Goal: Information Seeking & Learning: Learn about a topic

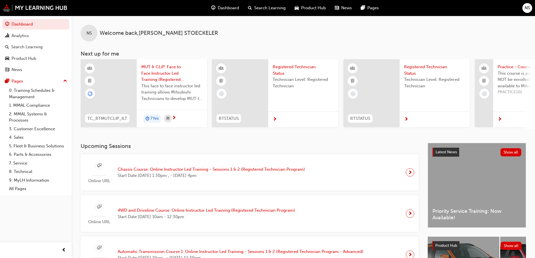
click at [170, 77] on span "MUT & CLiP: Face to Face Instructor Led Training (Registered Technician Advance…" at bounding box center [171, 73] width 61 height 19
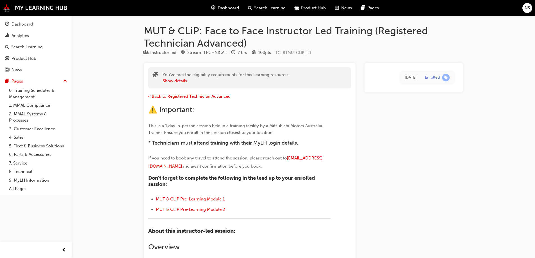
click at [196, 97] on span "< Back to Registered Technician Advanced" at bounding box center [189, 96] width 82 height 5
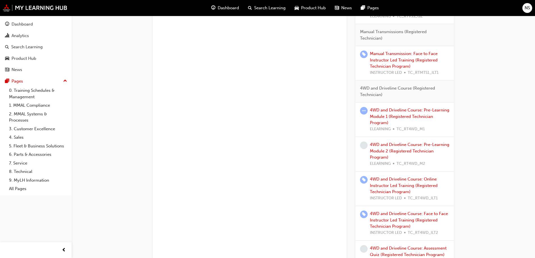
scroll to position [590, 0]
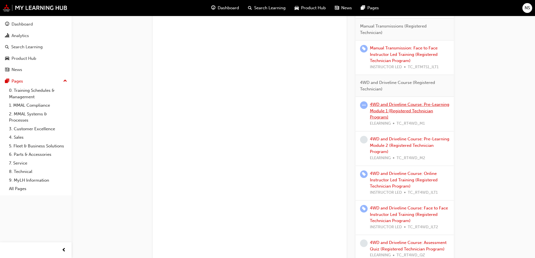
click at [409, 110] on link "4WD and Driveline Course: Pre-Learning Module 1 (Registered Technician Program)" at bounding box center [409, 111] width 79 height 18
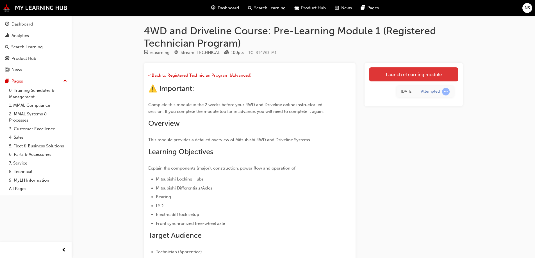
click at [420, 76] on link "Launch eLearning module" at bounding box center [413, 74] width 89 height 14
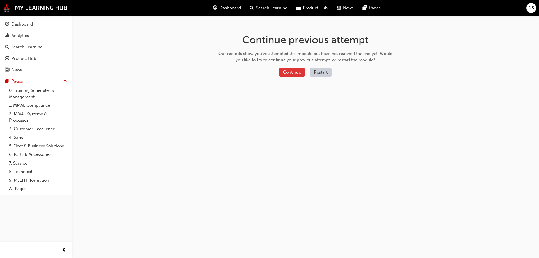
click at [296, 75] on button "Continue" at bounding box center [292, 72] width 26 height 9
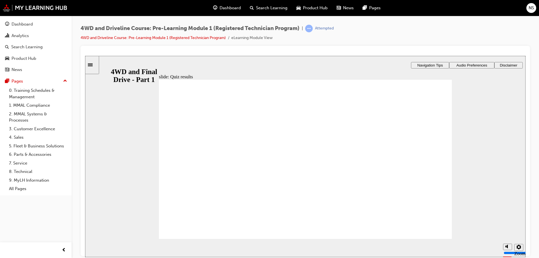
checkbox input "true"
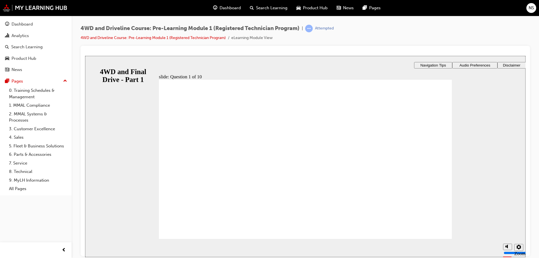
checkbox input "true"
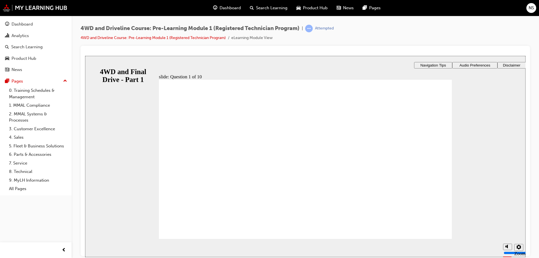
radio input "true"
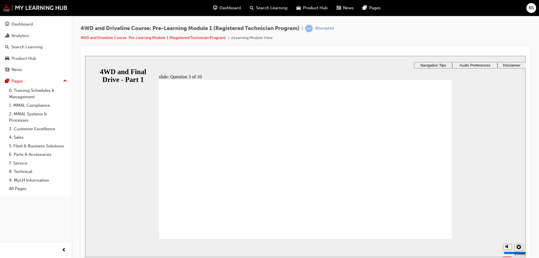
radio input "false"
radio input "true"
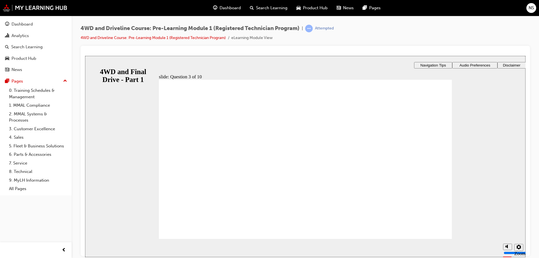
radio input "true"
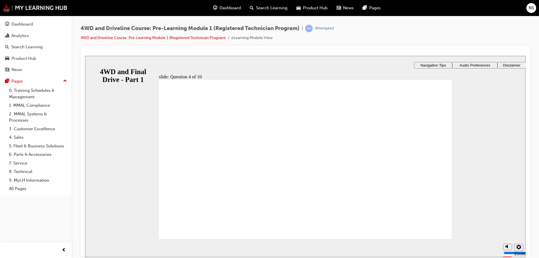
radio input "true"
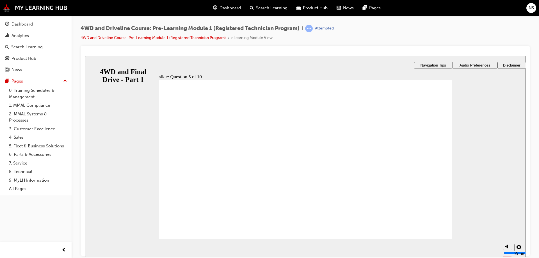
radio input "true"
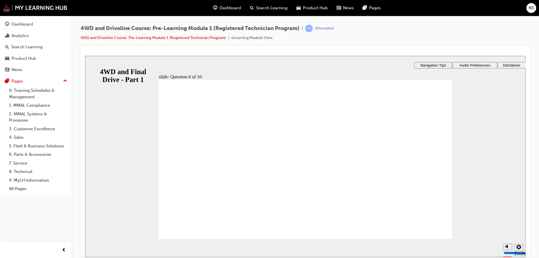
checkbox input "true"
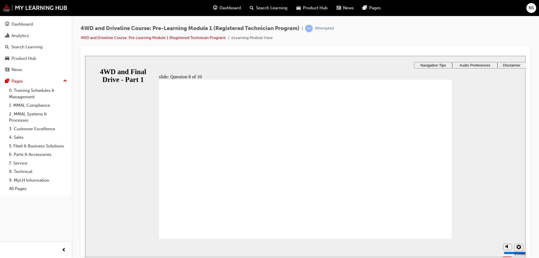
radio input "true"
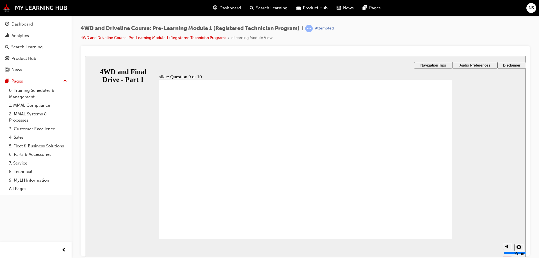
checkbox input "true"
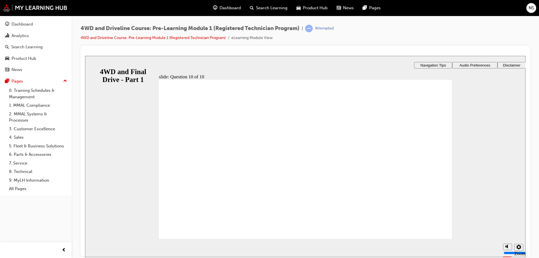
radio input "true"
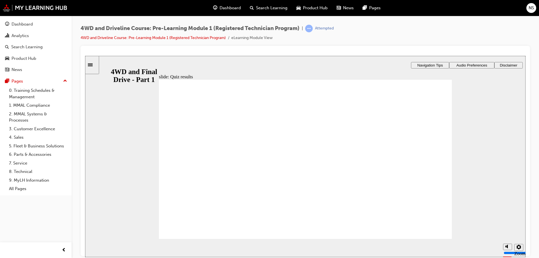
checkbox input "true"
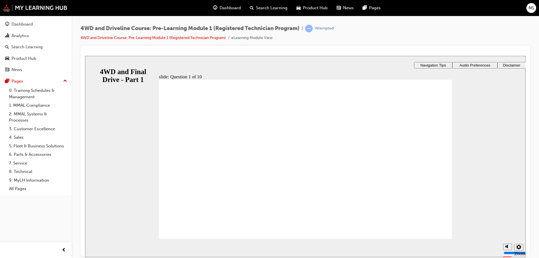
checkbox input "true"
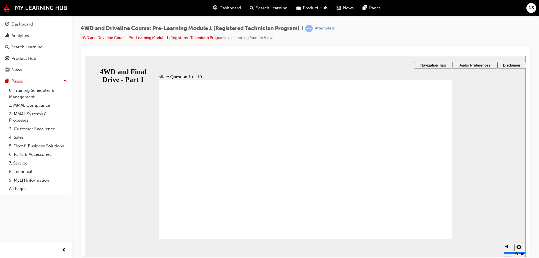
radio input "true"
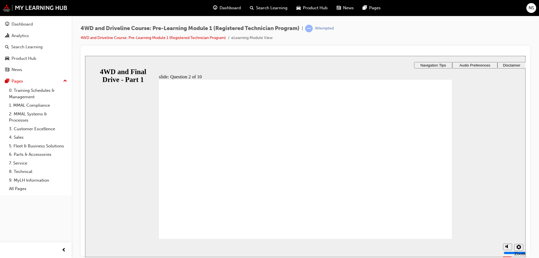
radio input "true"
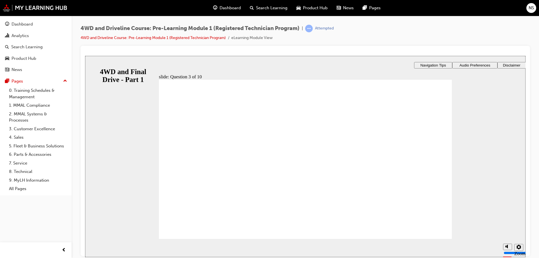
radio input "true"
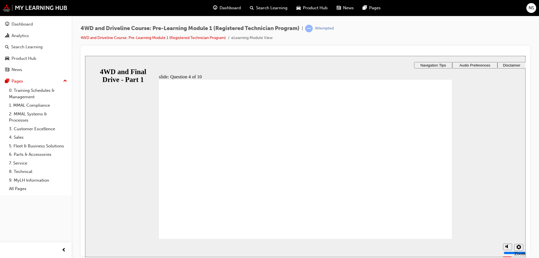
radio input "true"
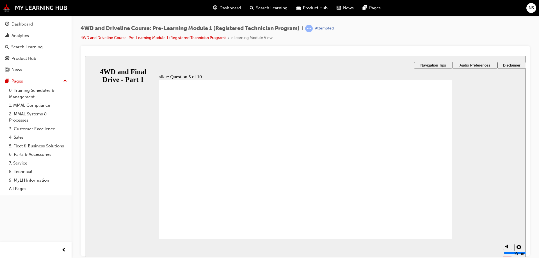
radio input "true"
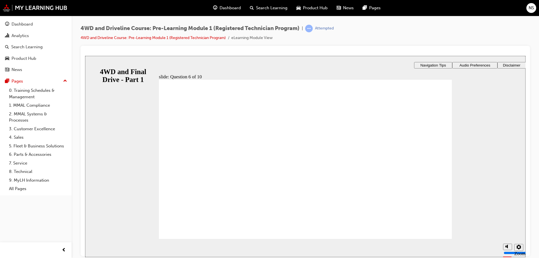
checkbox input "true"
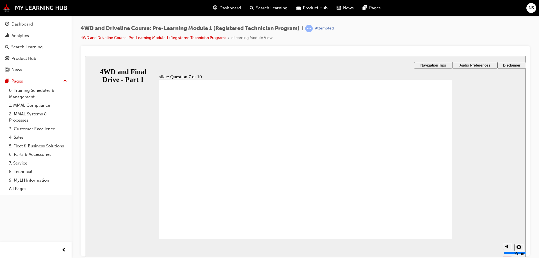
checkbox input "true"
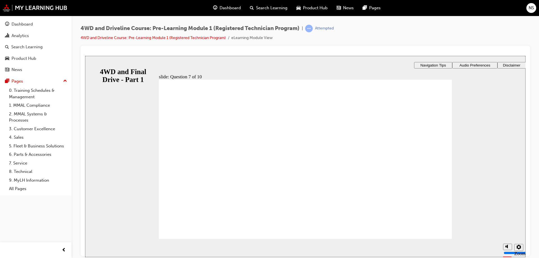
radio input "true"
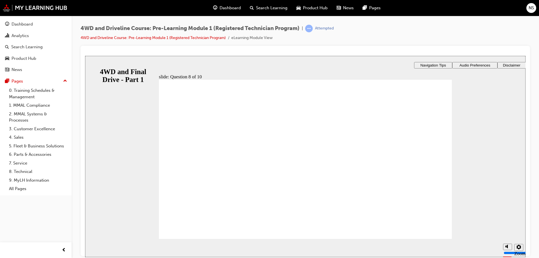
checkbox input "true"
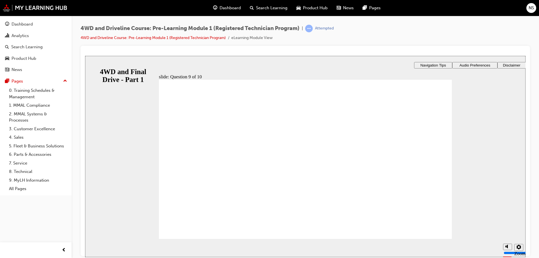
radio input "true"
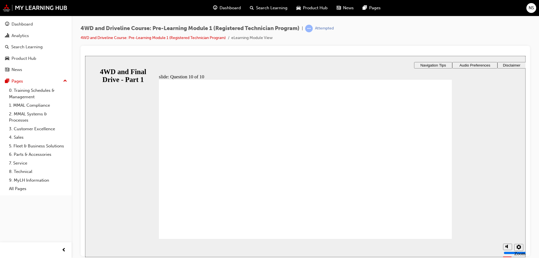
checkbox input "true"
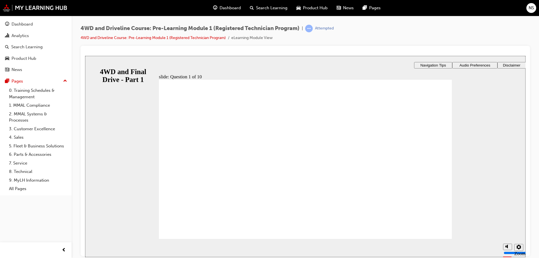
checkbox input "true"
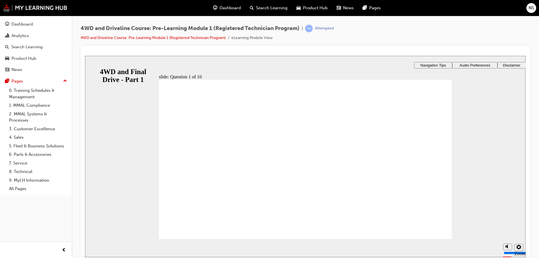
radio input "true"
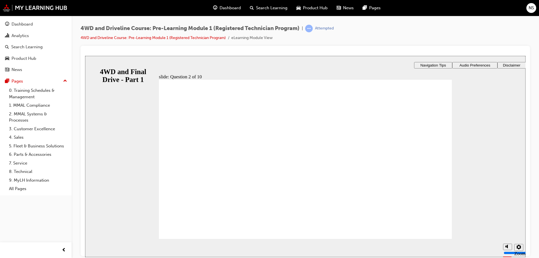
radio input "true"
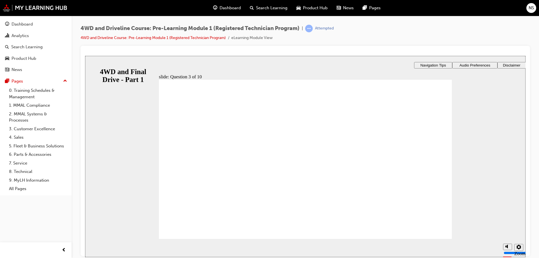
radio input "true"
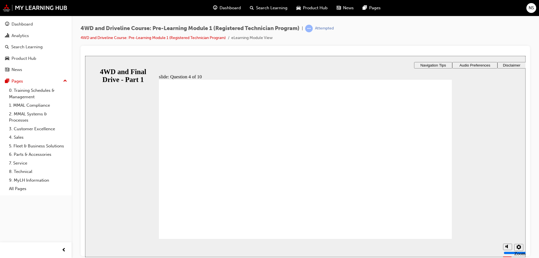
radio input "true"
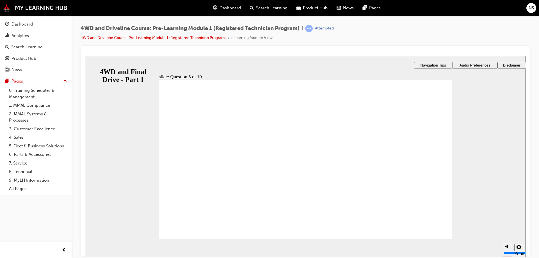
radio input "true"
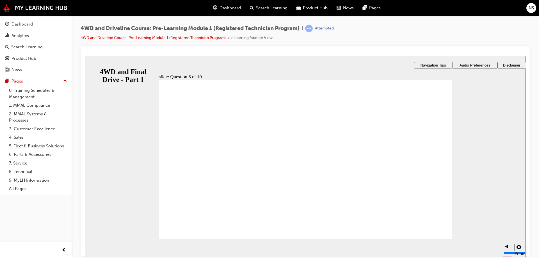
checkbox input "true"
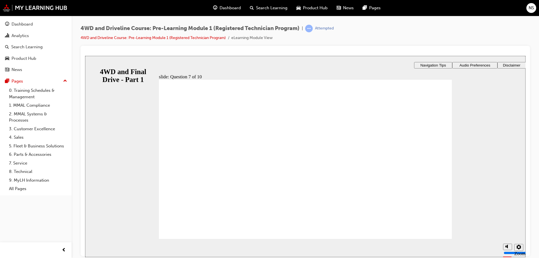
checkbox input "false"
checkbox input "true"
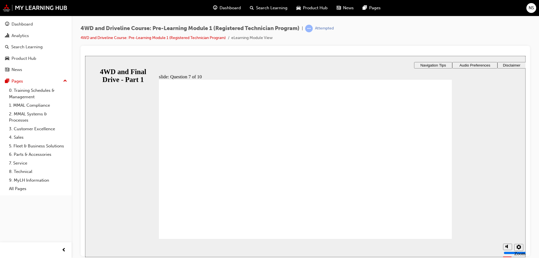
checkbox input "true"
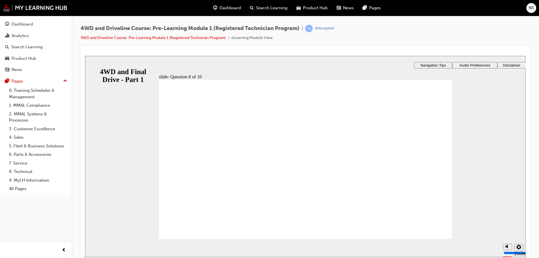
radio input "true"
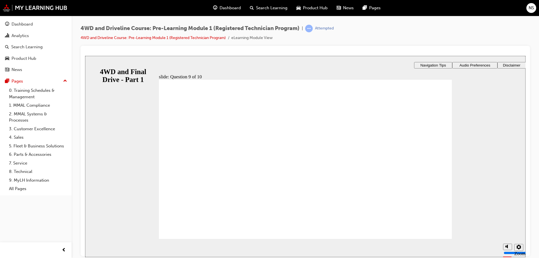
checkbox input "true"
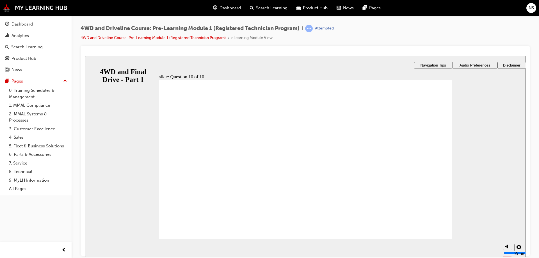
radio input "true"
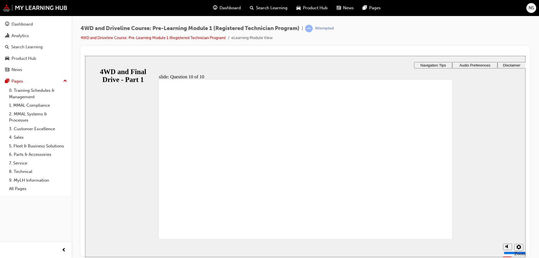
click at [111, 38] on link "4WD and Driveline Course: Pre-Learning Module 1 (Registered Technician Program)" at bounding box center [153, 37] width 145 height 5
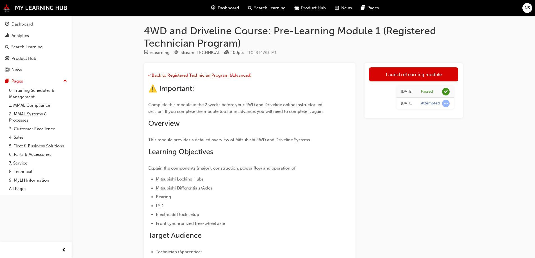
click at [173, 74] on span "< Back to Registered Technician Program (Advanced)" at bounding box center [199, 75] width 103 height 5
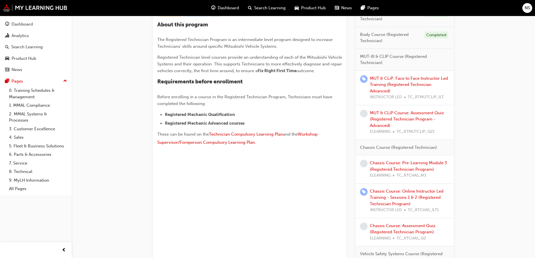
scroll to position [132, 0]
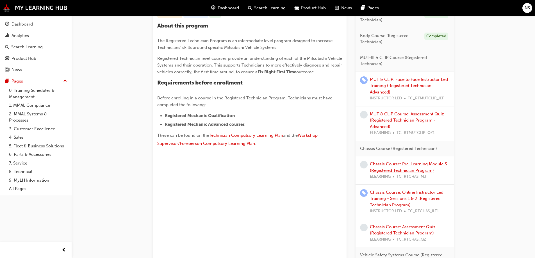
click at [395, 165] on link "Chassis Course: Pre-Learning Module 3 (Registered Technician Program)" at bounding box center [408, 167] width 77 height 12
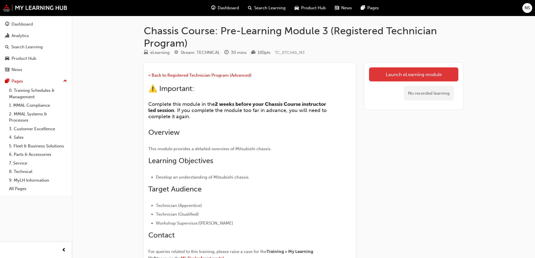
click at [441, 70] on link "Launch eLearning module" at bounding box center [413, 74] width 89 height 14
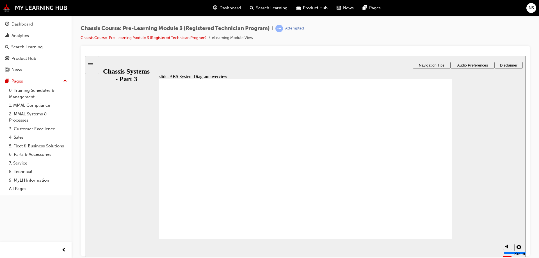
drag, startPoint x: 239, startPoint y: 143, endPoint x: 243, endPoint y: 142, distance: 4.6
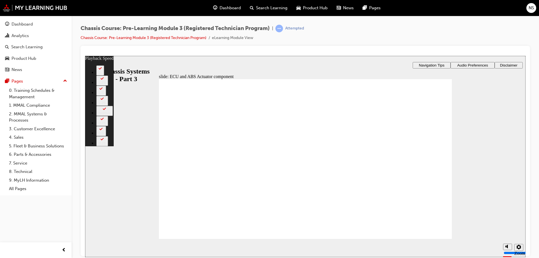
type input "17"
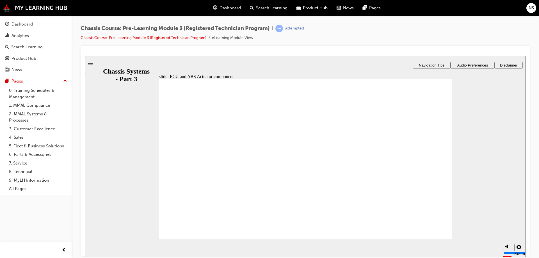
drag, startPoint x: 219, startPoint y: 177, endPoint x: 307, endPoint y: 194, distance: 90.3
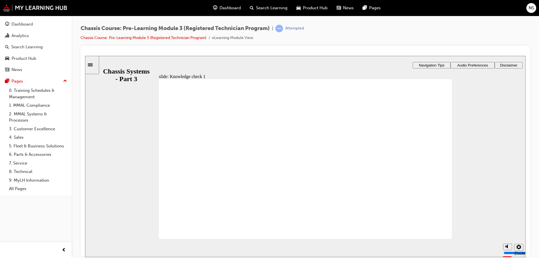
radio input "true"
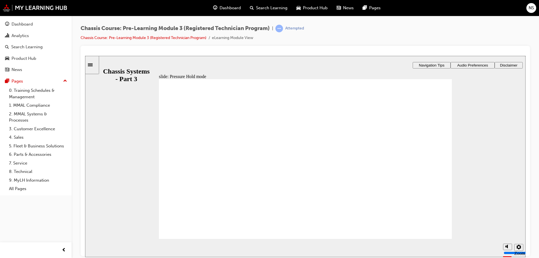
radio input "true"
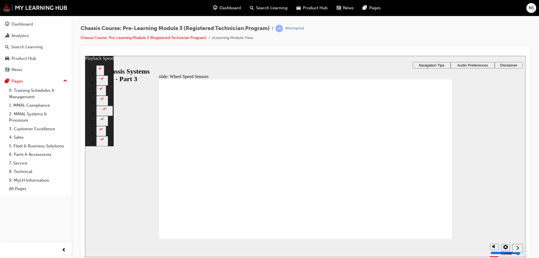
type input "20"
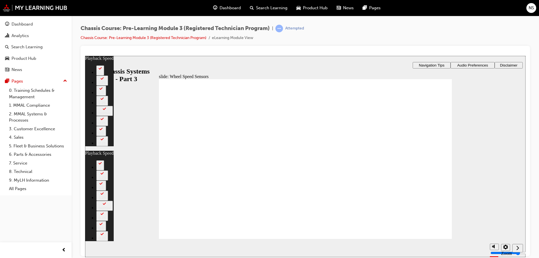
type input "37"
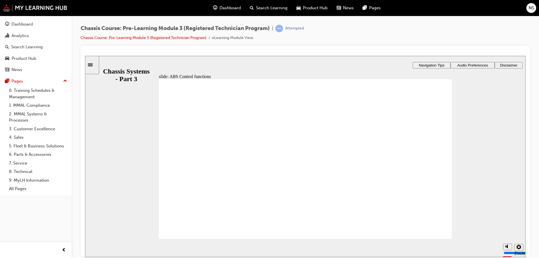
radio input "true"
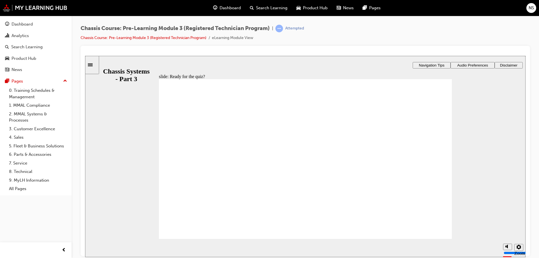
radio input "true"
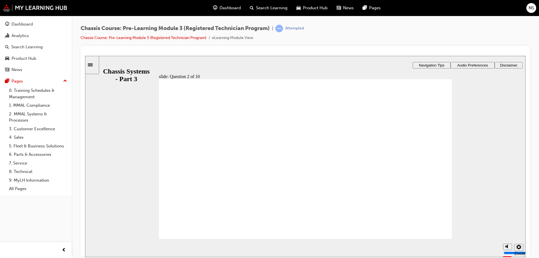
radio input "true"
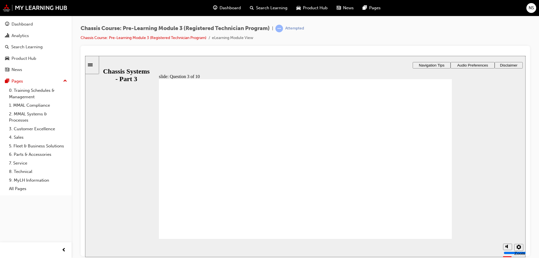
radio input "true"
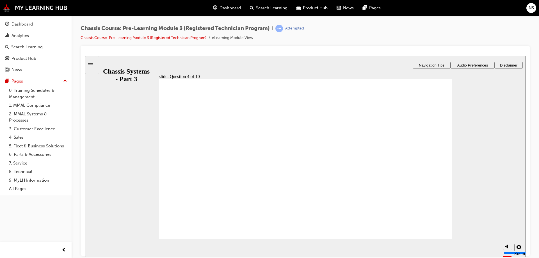
radio input "true"
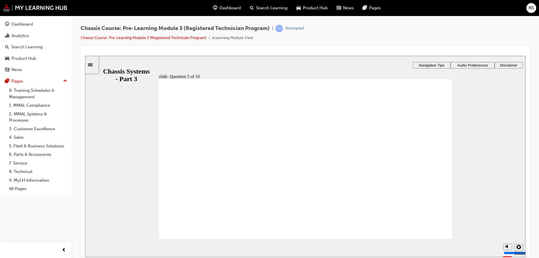
radio input "true"
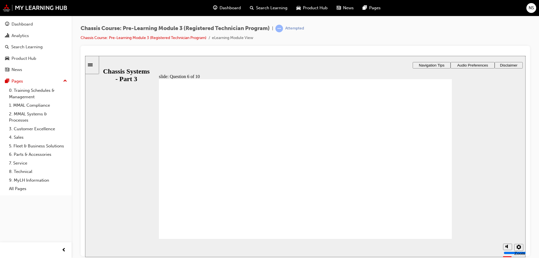
radio input "true"
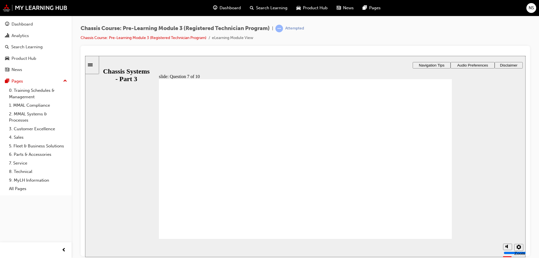
radio input "true"
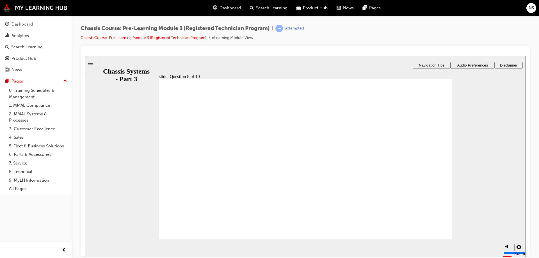
radio input "true"
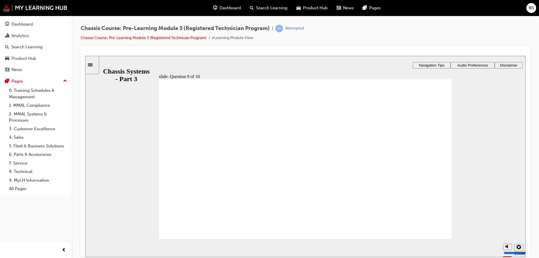
radio input "true"
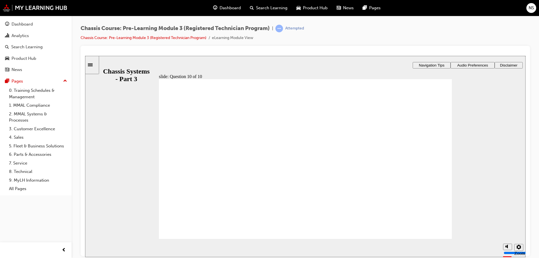
radio input "true"
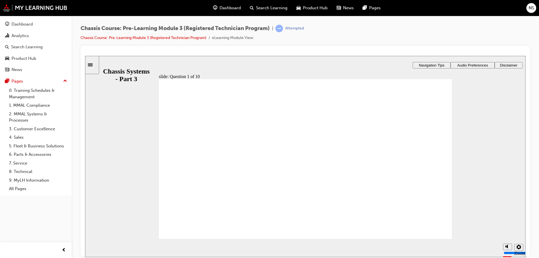
radio input "true"
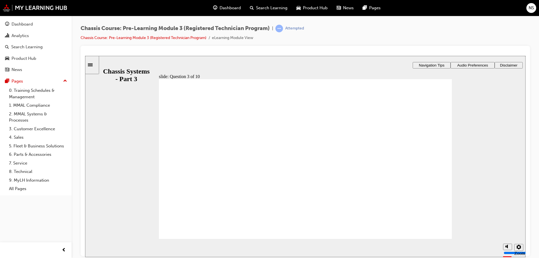
radio input "true"
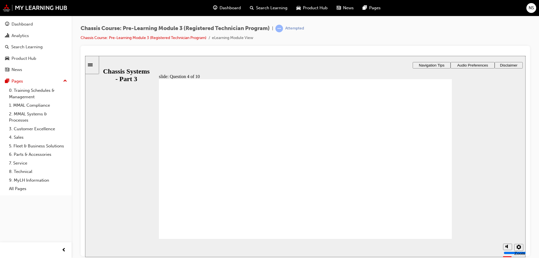
radio input "true"
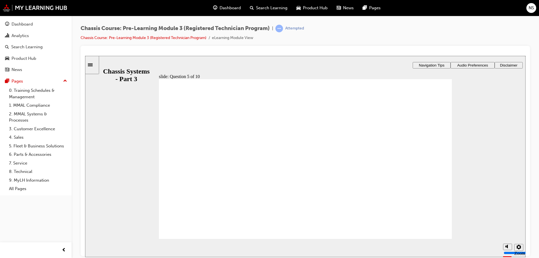
radio input "true"
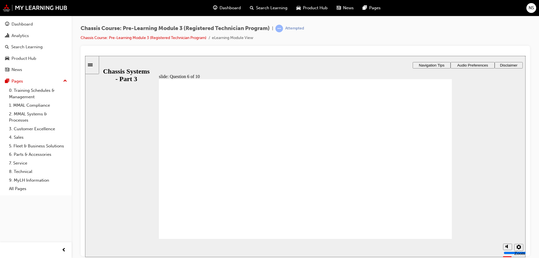
radio input "true"
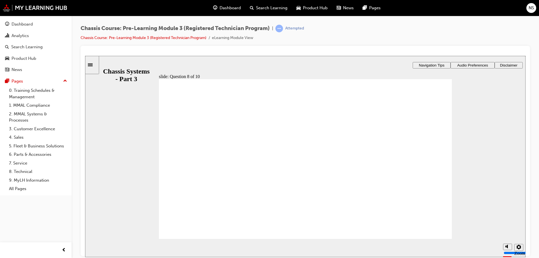
radio input "true"
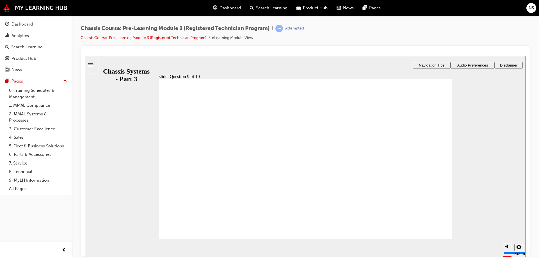
radio input "true"
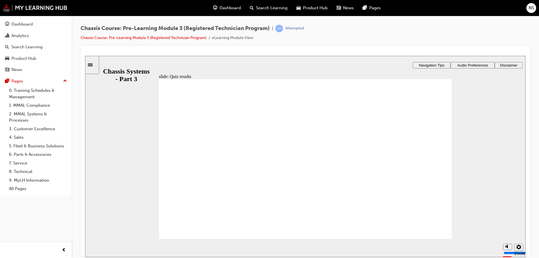
drag, startPoint x: 172, startPoint y: 171, endPoint x: 180, endPoint y: 174, distance: 9.1
radio input "true"
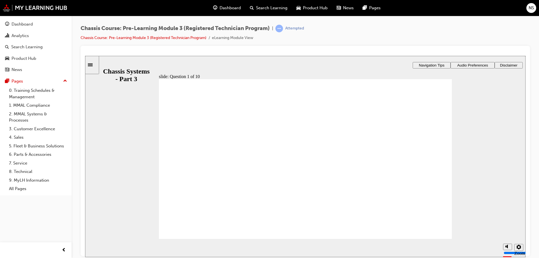
radio input "true"
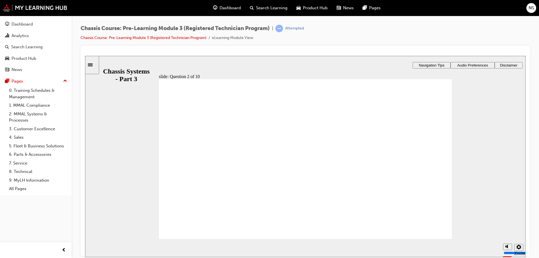
radio input "true"
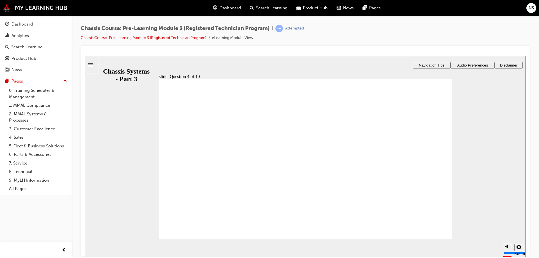
radio input "true"
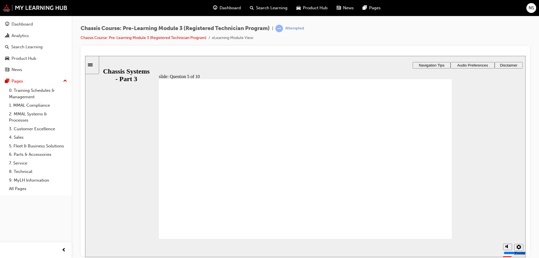
radio input "true"
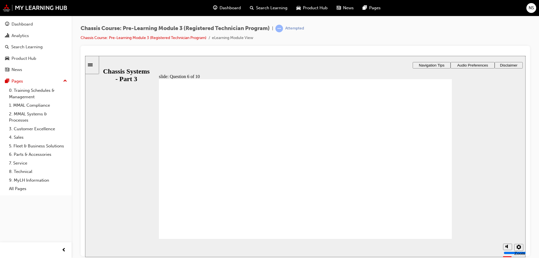
radio input "true"
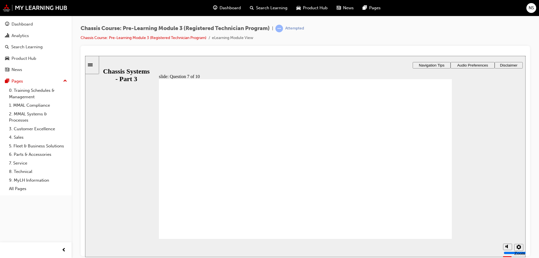
radio input "true"
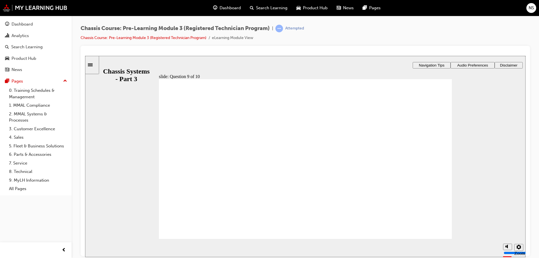
radio input "true"
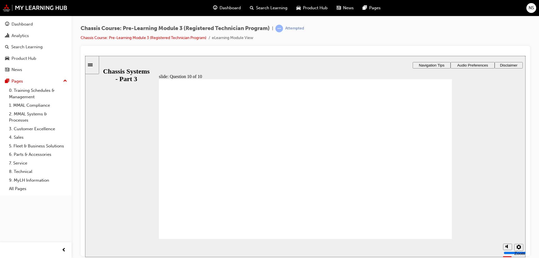
radio input "true"
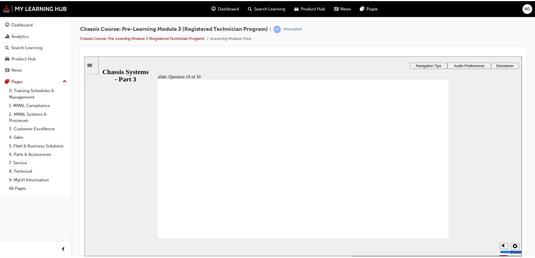
scroll to position [0, 0]
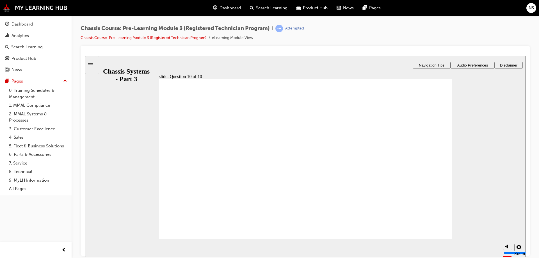
click at [133, 40] on link "Chassis Course: Pre-Learning Module 3 (Registered Technician Program)" at bounding box center [144, 37] width 126 height 5
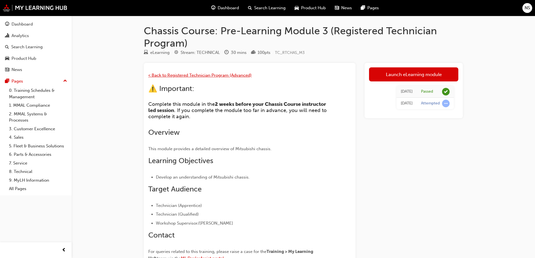
click at [186, 74] on span "< Back to Registered Technician Program (Advanced)" at bounding box center [199, 75] width 103 height 5
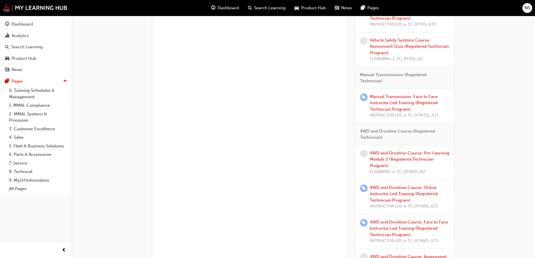
scroll to position [505, 0]
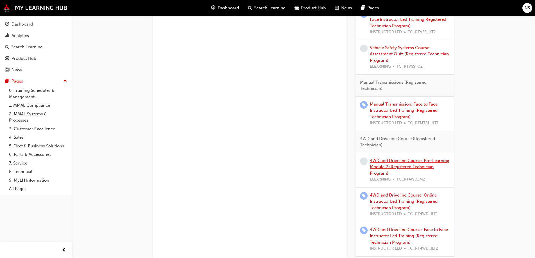
click at [387, 163] on link "4WD and Driveline Course: Pre-Learning Module 2 (Registered Technician Program)" at bounding box center [409, 167] width 79 height 18
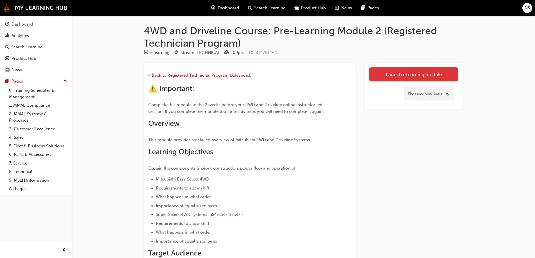
click at [406, 72] on link "Launch eLearning module" at bounding box center [413, 74] width 89 height 14
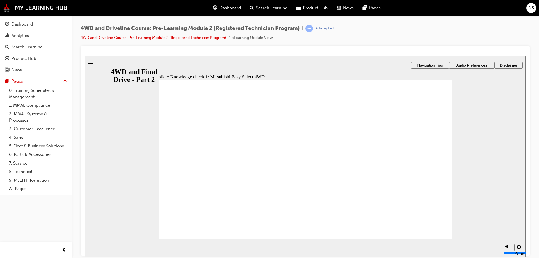
radio input "true"
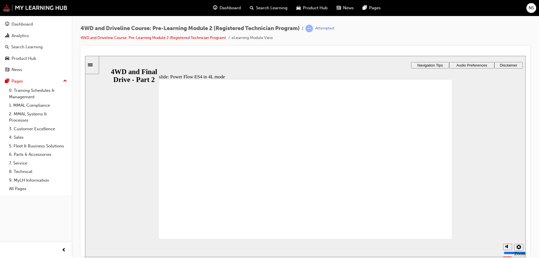
radio input "true"
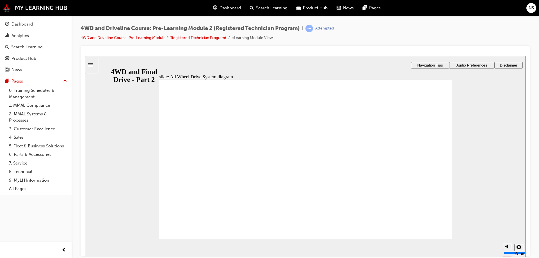
drag, startPoint x: 237, startPoint y: 227, endPoint x: 278, endPoint y: 216, distance: 42.0
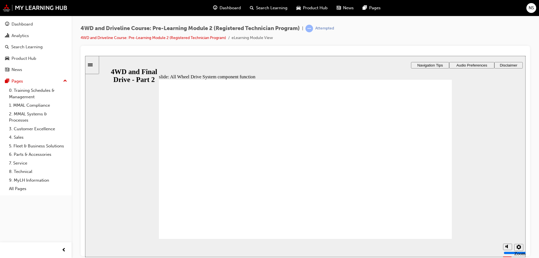
drag, startPoint x: 203, startPoint y: 206, endPoint x: 245, endPoint y: 191, distance: 44.3
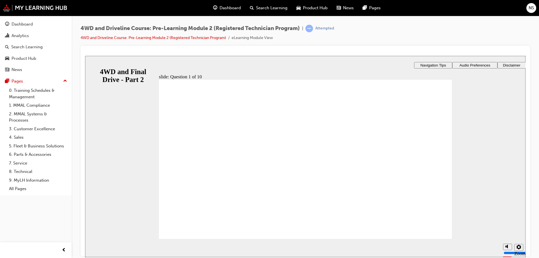
radio input "true"
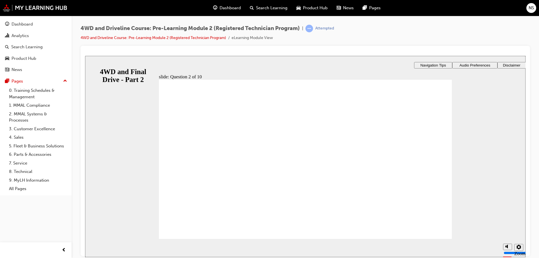
radio input "true"
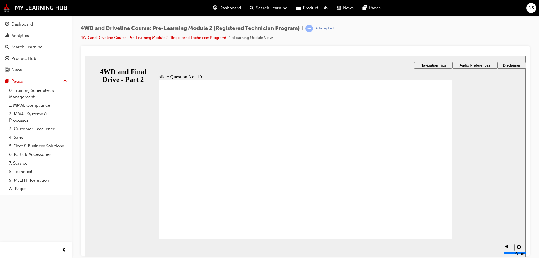
click at [340, 143] on div "slide: Question 3 of 10 2WD AWD torque Rectangle 1 Rectangle 3 Question 3 of 10…" at bounding box center [305, 135] width 441 height 158
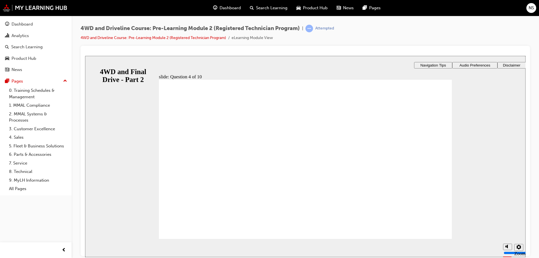
radio input "true"
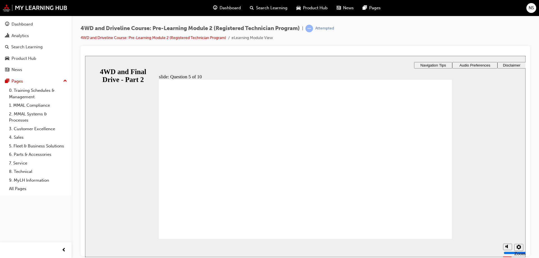
radio input "true"
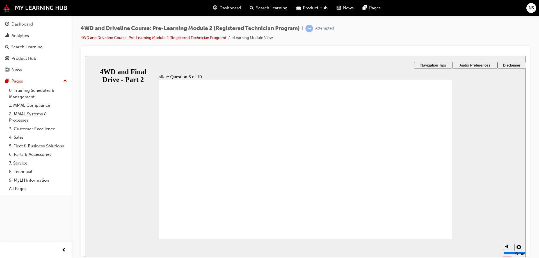
radio input "true"
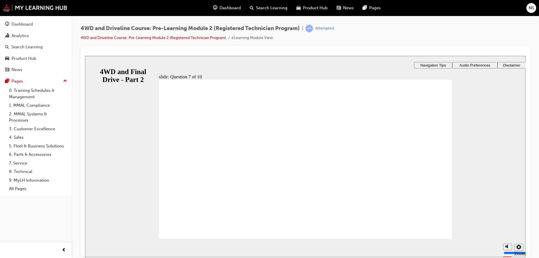
radio input "true"
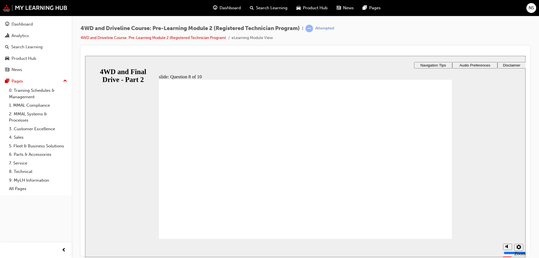
radio input "true"
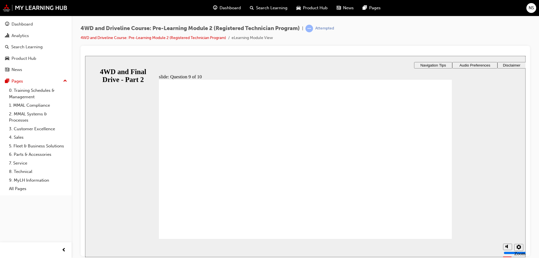
checkbox input "true"
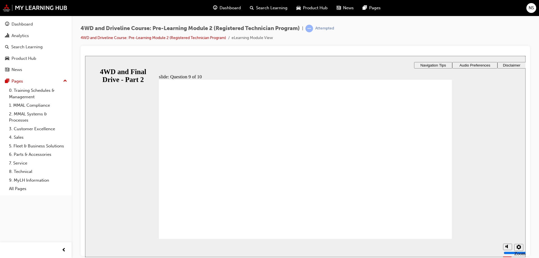
checkbox input "true"
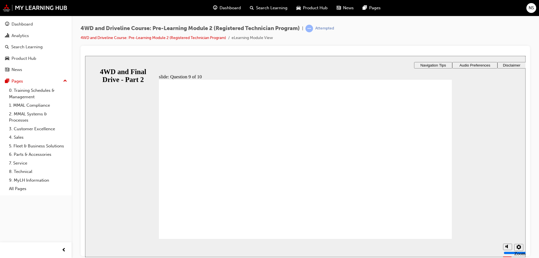
radio input "true"
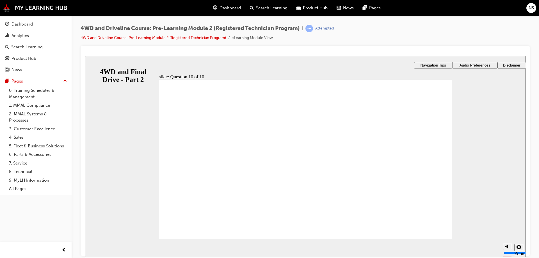
radio input "true"
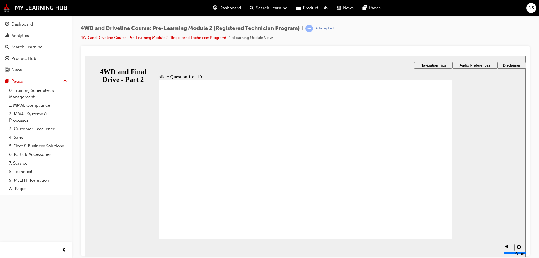
radio input "true"
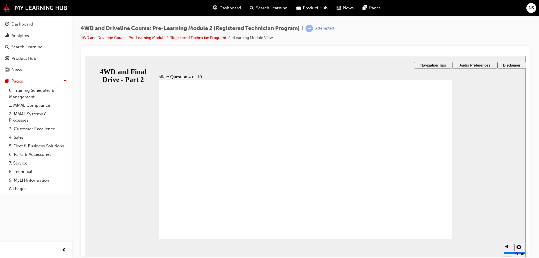
radio input "true"
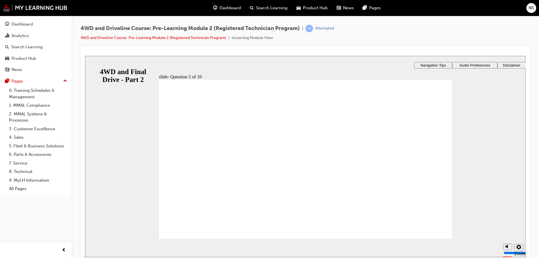
radio input "true"
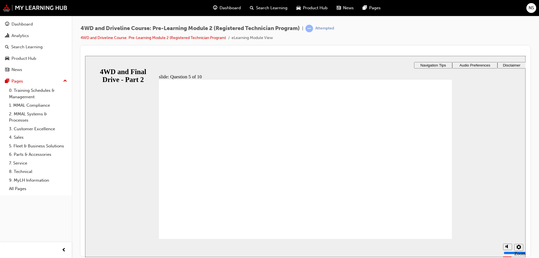
radio input "true"
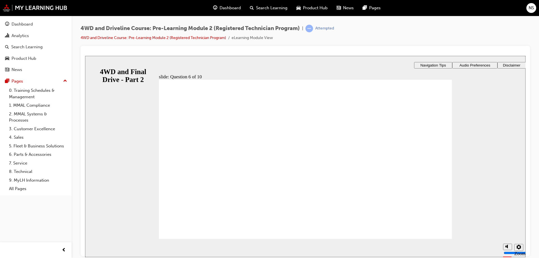
radio input "true"
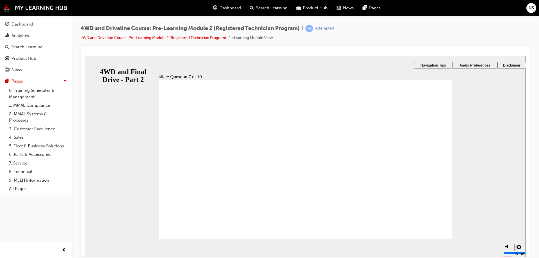
radio input "true"
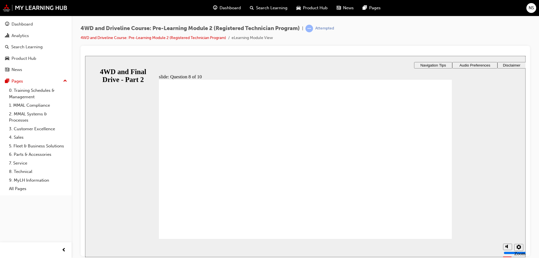
checkbox input "true"
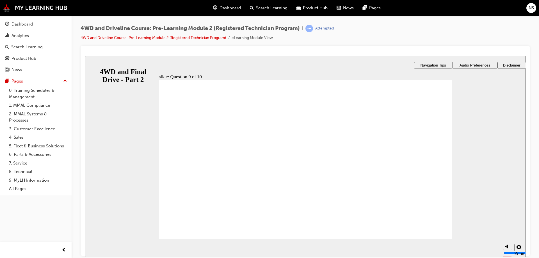
radio input "true"
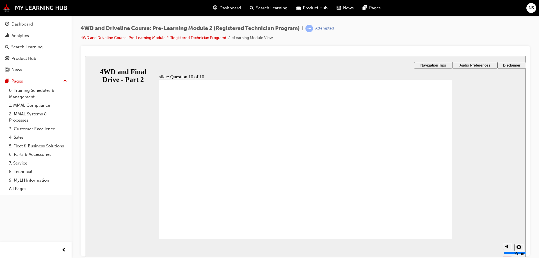
radio input "true"
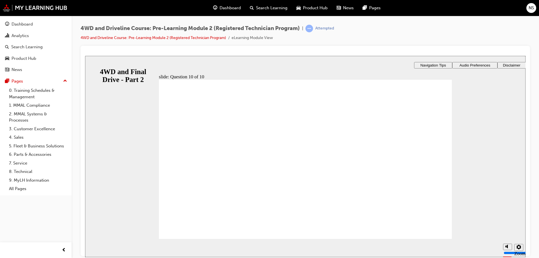
radio input "true"
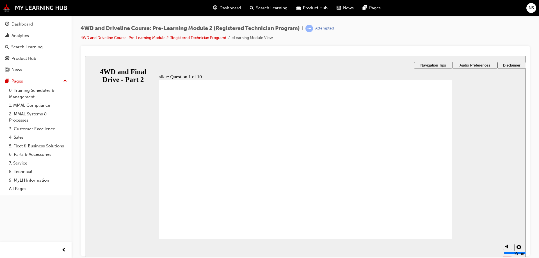
radio input "true"
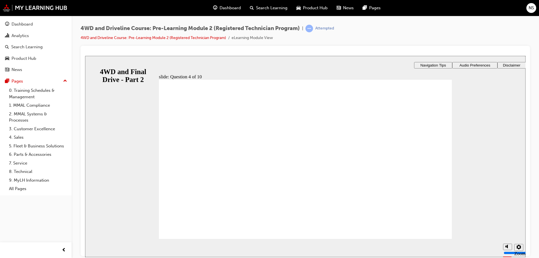
radio input "true"
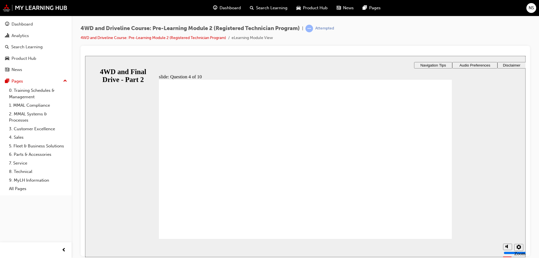
radio input "true"
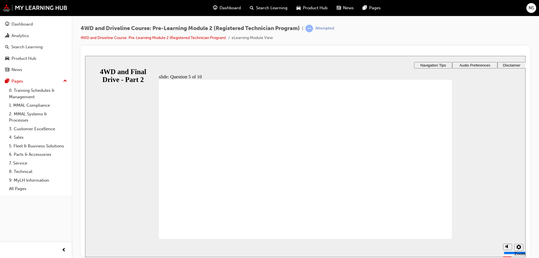
radio input "true"
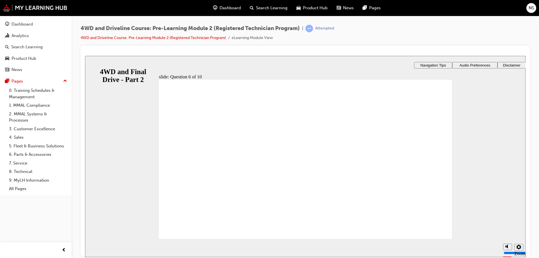
radio input "true"
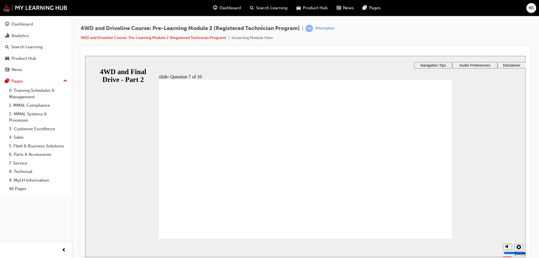
radio input "true"
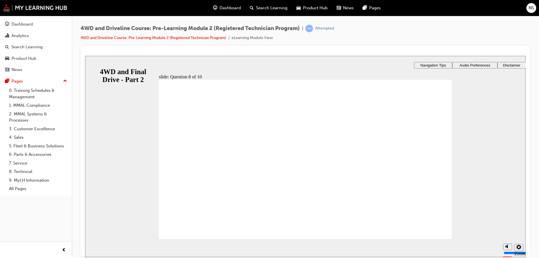
checkbox input "true"
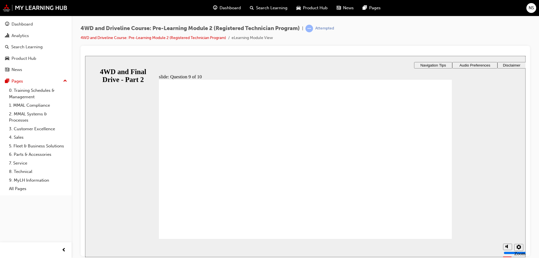
checkbox input "true"
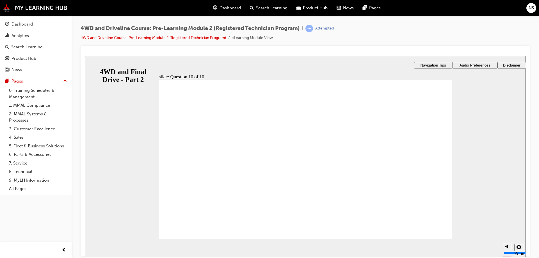
radio input "true"
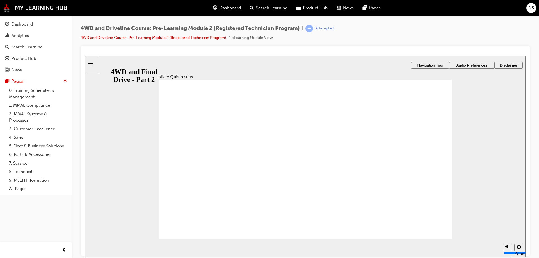
radio input "true"
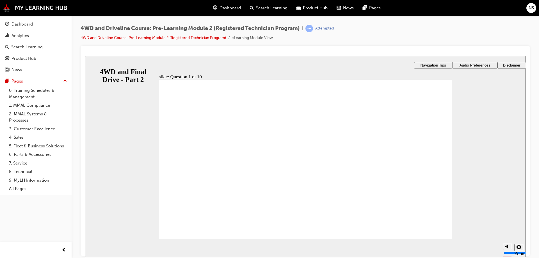
radio input "true"
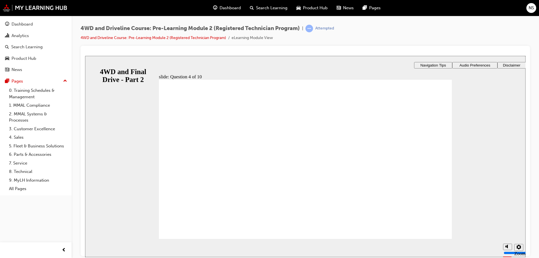
radio input "true"
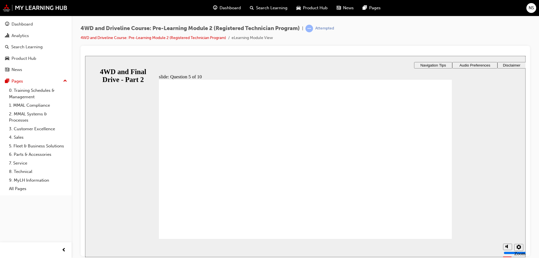
radio input "true"
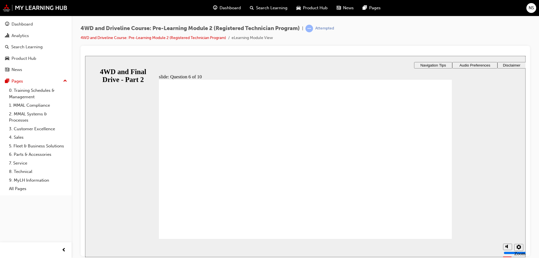
radio input "true"
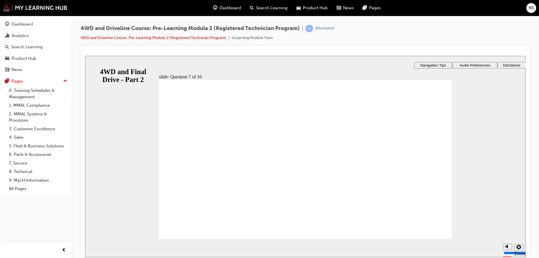
radio input "true"
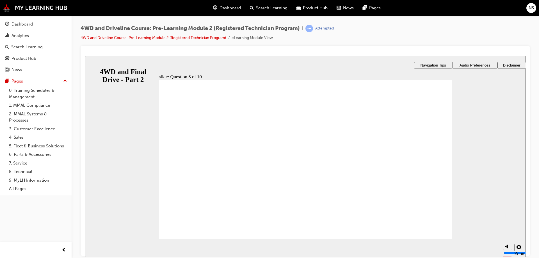
radio input "true"
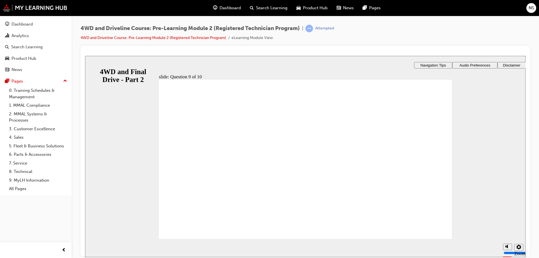
checkbox input "true"
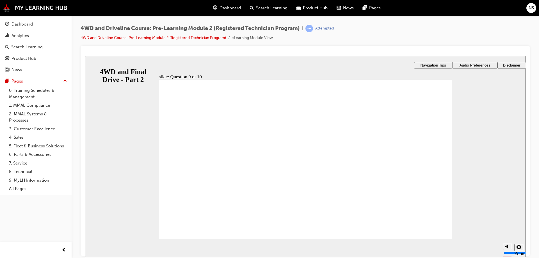
checkbox input "true"
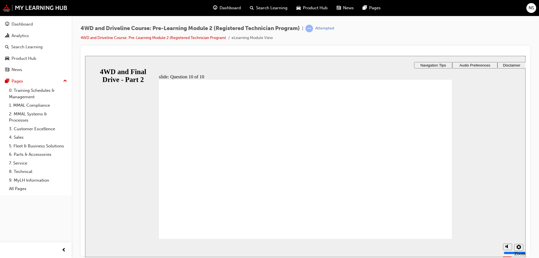
radio input "true"
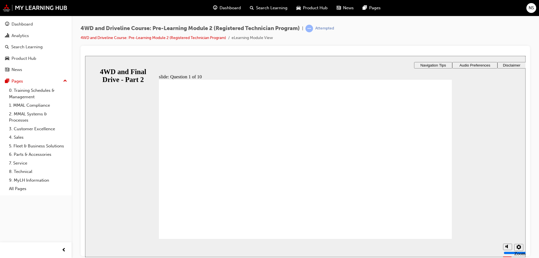
radio input "true"
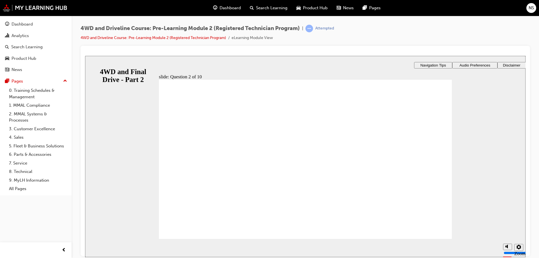
radio input "true"
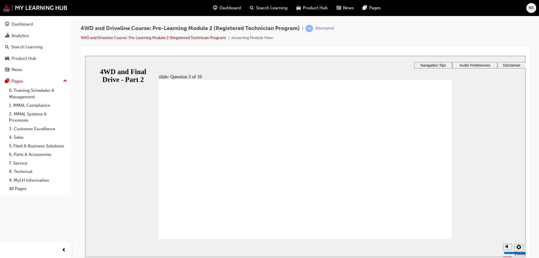
radio input "true"
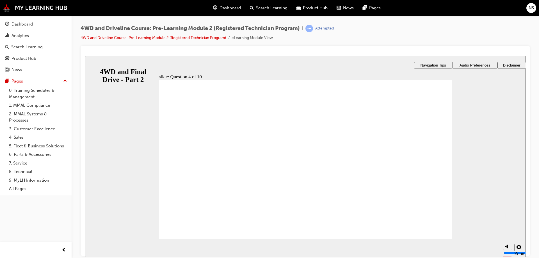
radio input "true"
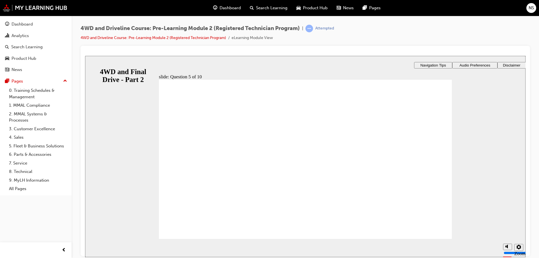
radio input "true"
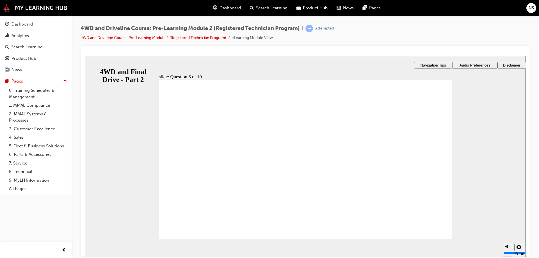
radio input "true"
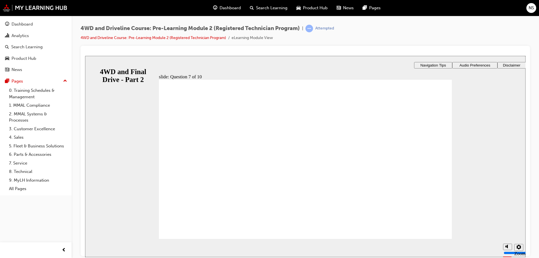
radio input "true"
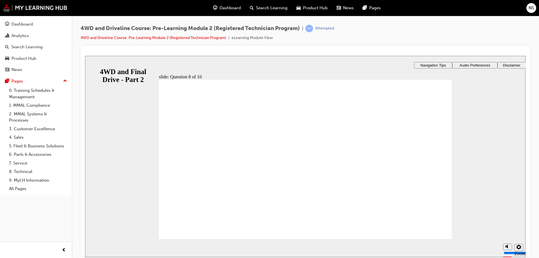
checkbox input "true"
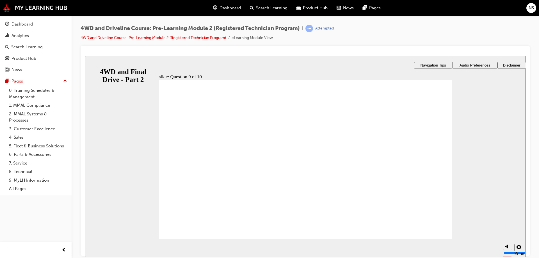
checkbox input "true"
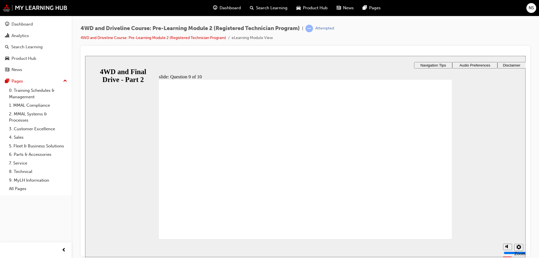
radio input "true"
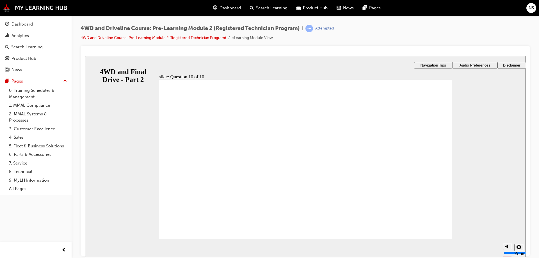
click at [139, 37] on link "4WD and Driveline Course: Pre-Learning Module 2 (Registered Technician Program)" at bounding box center [153, 37] width 145 height 5
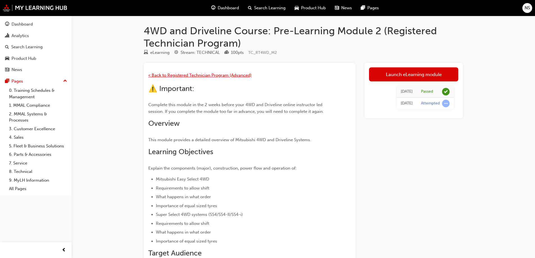
click at [199, 75] on span "< Back to Registered Technician Program (Advanced)" at bounding box center [199, 75] width 103 height 5
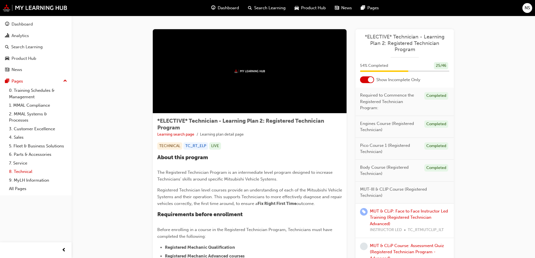
click at [27, 171] on link "8. Technical" at bounding box center [38, 171] width 63 height 9
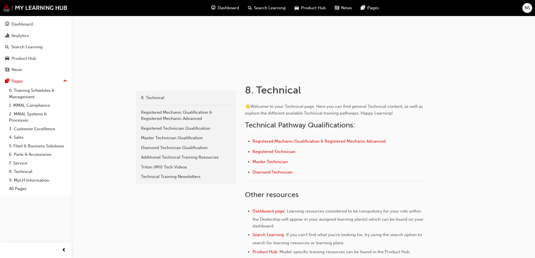
scroll to position [56, 0]
click at [202, 127] on div "Registered Technician Qualification" at bounding box center [186, 127] width 90 height 6
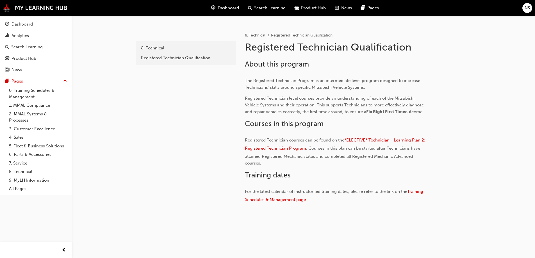
scroll to position [106, 0]
click at [374, 139] on span "*ELECTIVE* Technician - Learning Plan 2: Registered Technician Program" at bounding box center [335, 143] width 181 height 13
